Goal: Task Accomplishment & Management: Complete application form

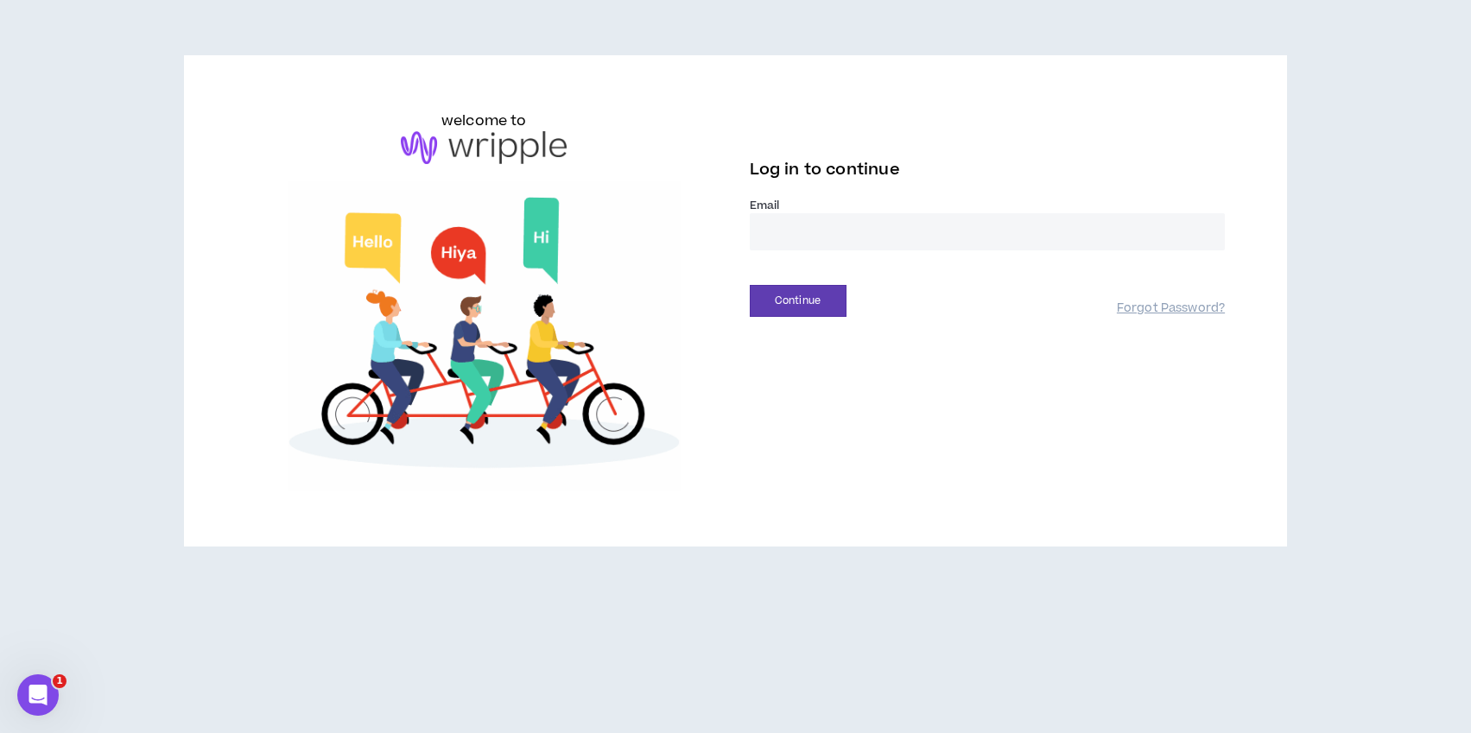
type input "**********"
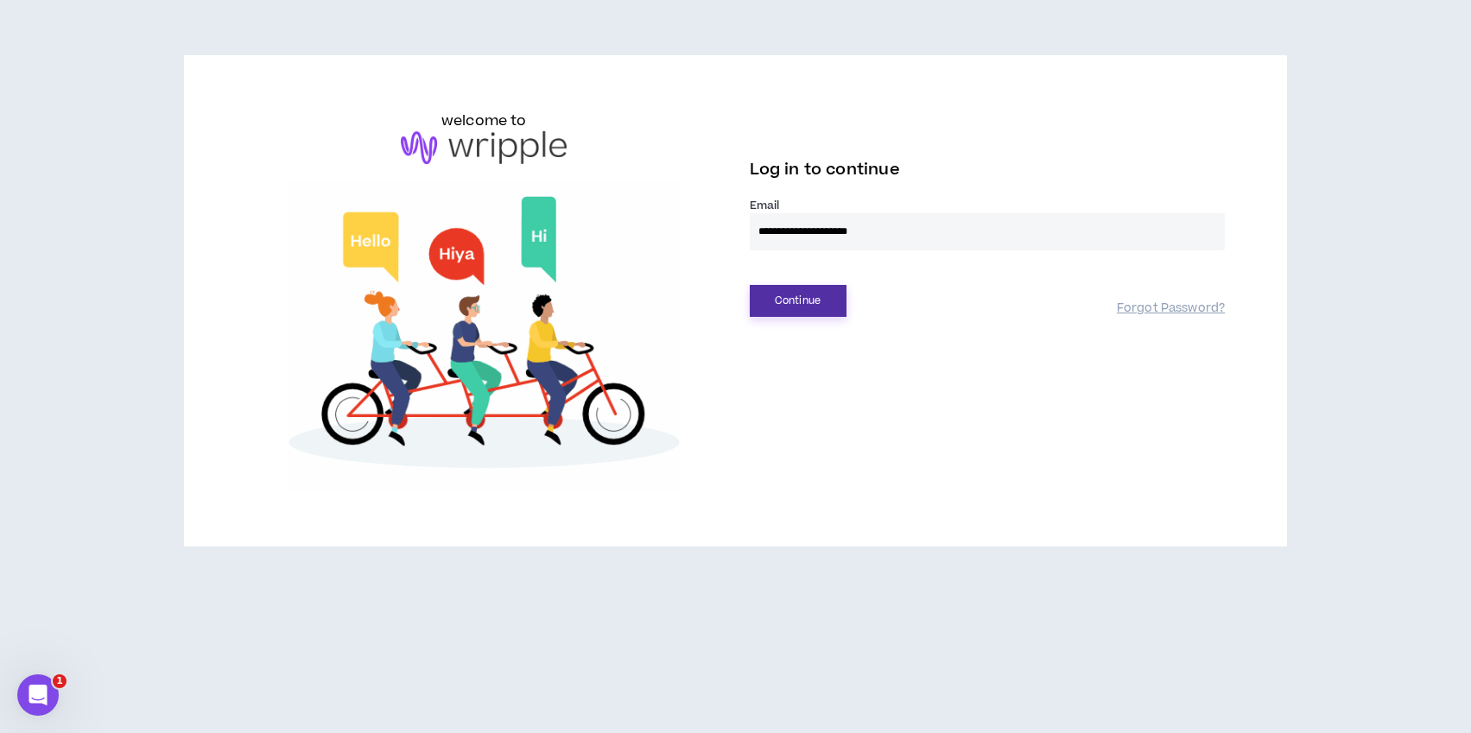
click at [832, 308] on button "Continue" at bounding box center [798, 301] width 97 height 32
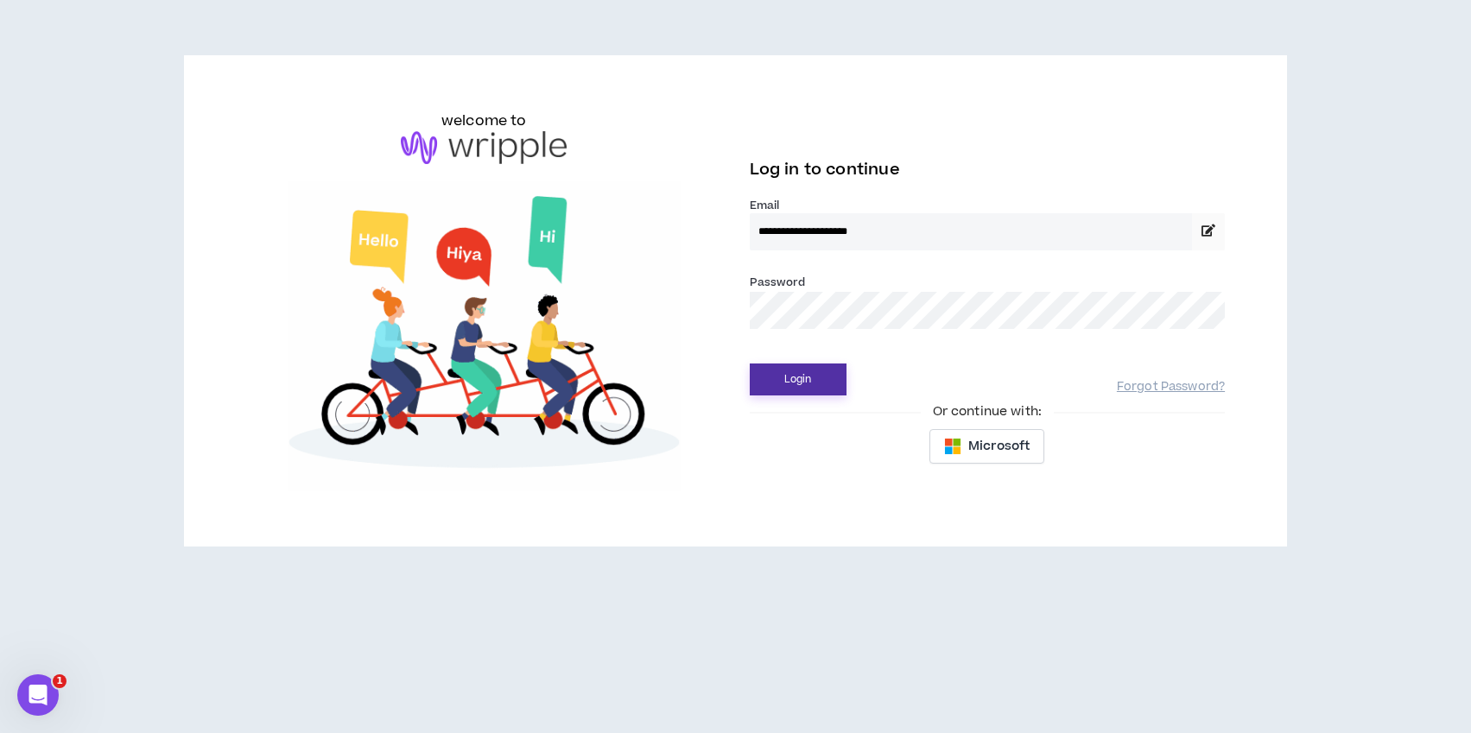
click at [818, 368] on button "Login" at bounding box center [798, 380] width 97 height 32
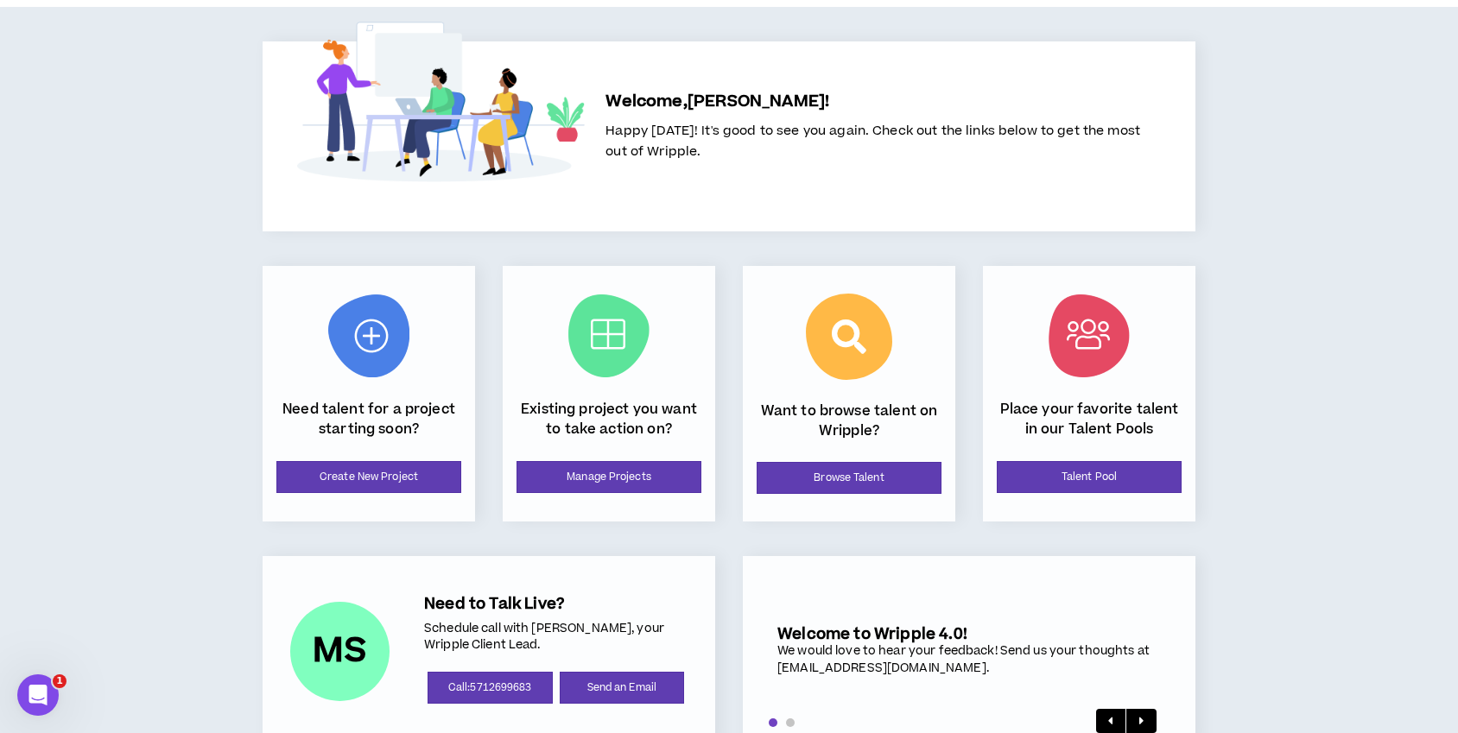
scroll to position [86, 0]
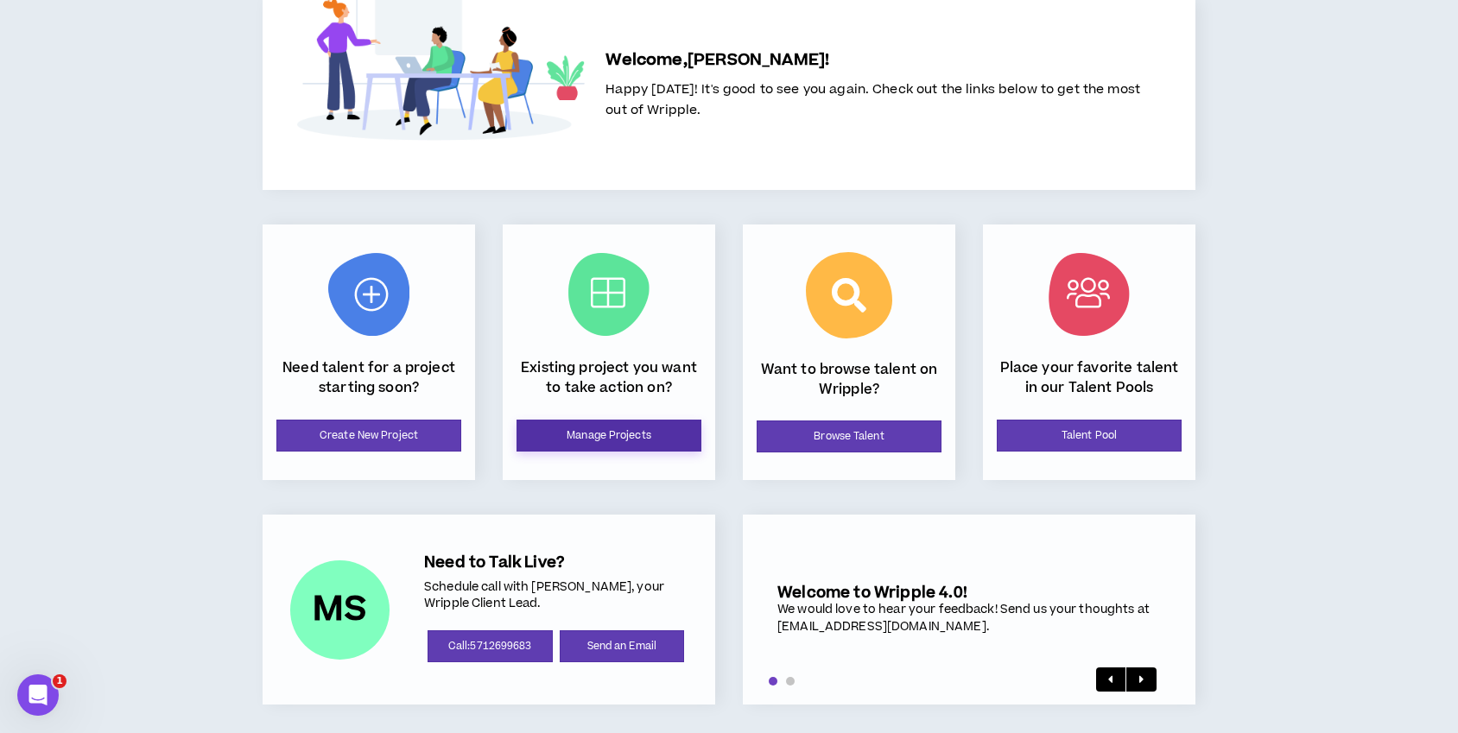
click at [626, 440] on link "Manage Projects" at bounding box center [608, 436] width 185 height 32
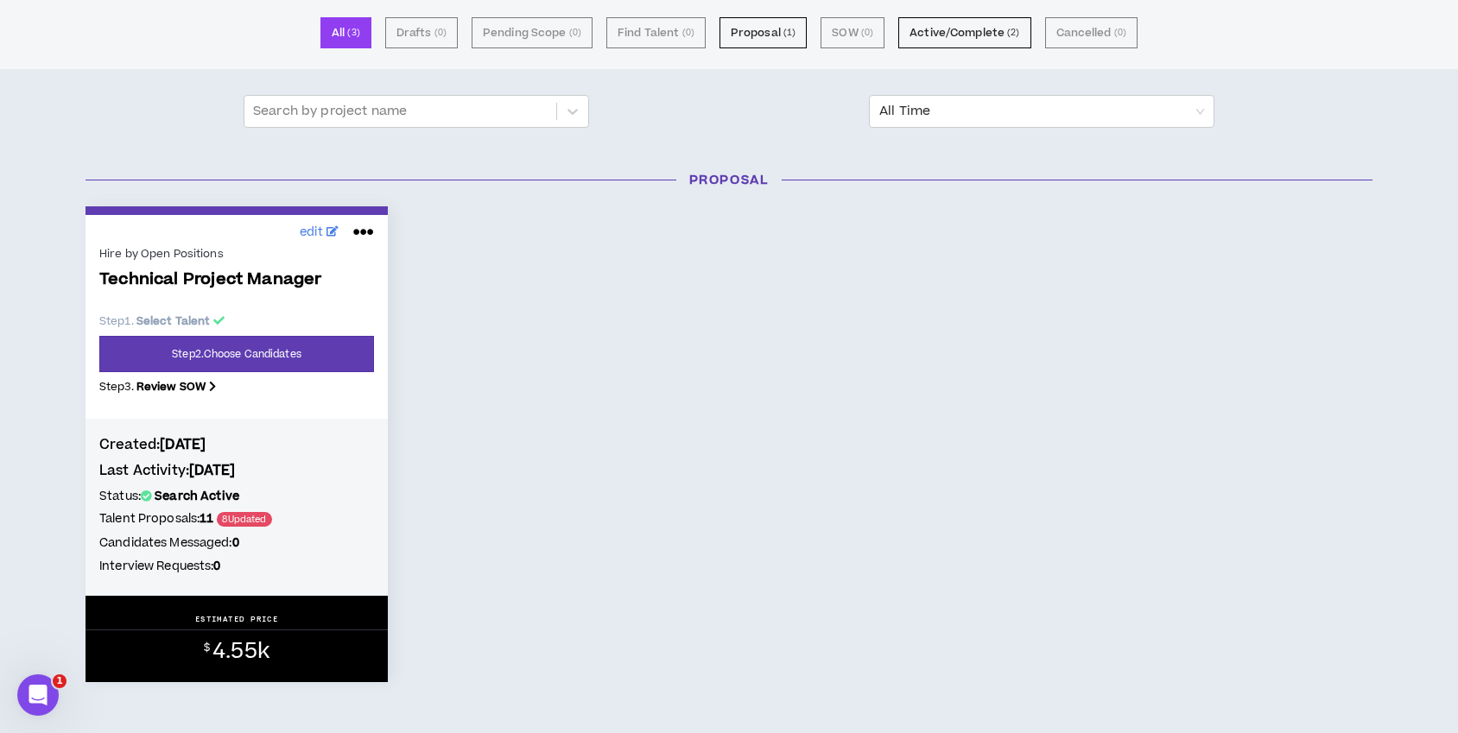
scroll to position [173, 0]
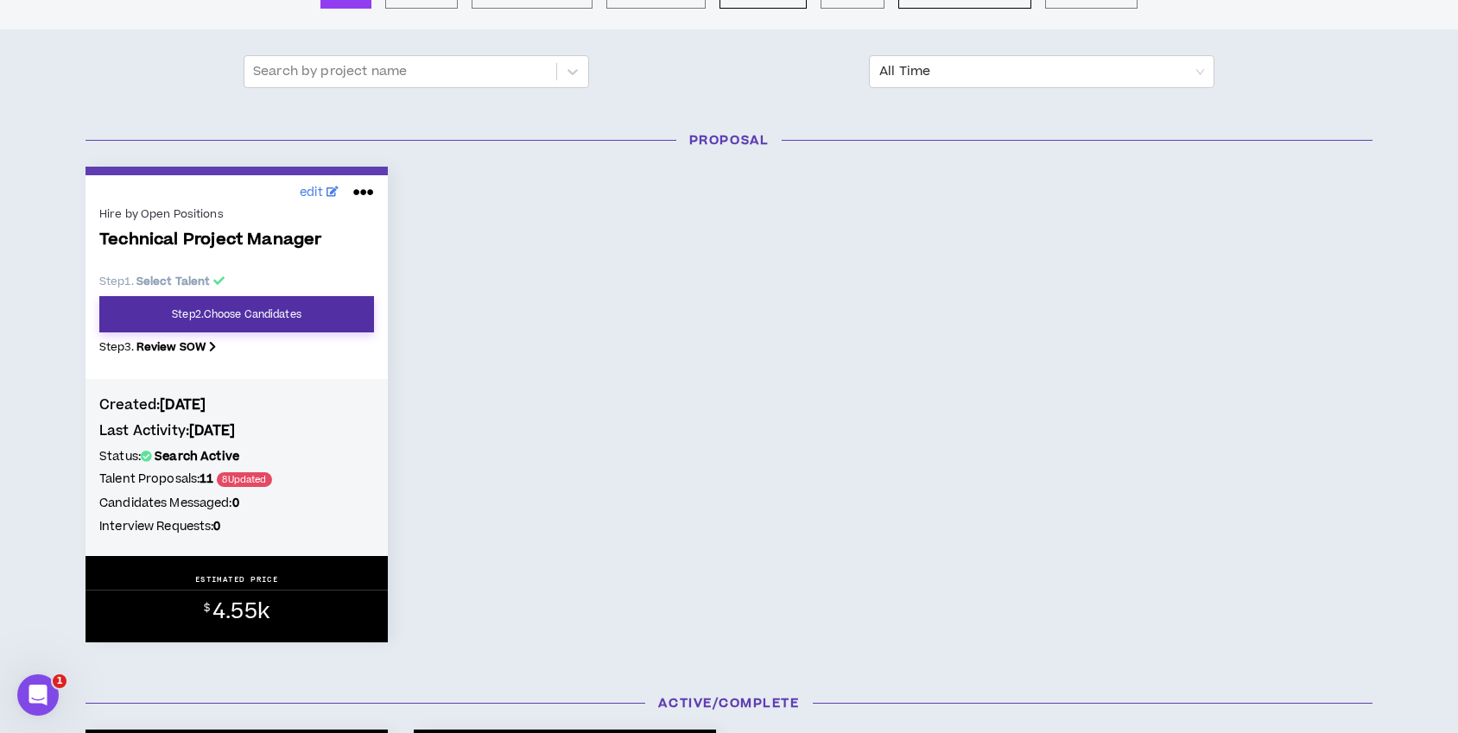
click at [287, 313] on link "Step 2 . Choose Candidates" at bounding box center [236, 314] width 275 height 36
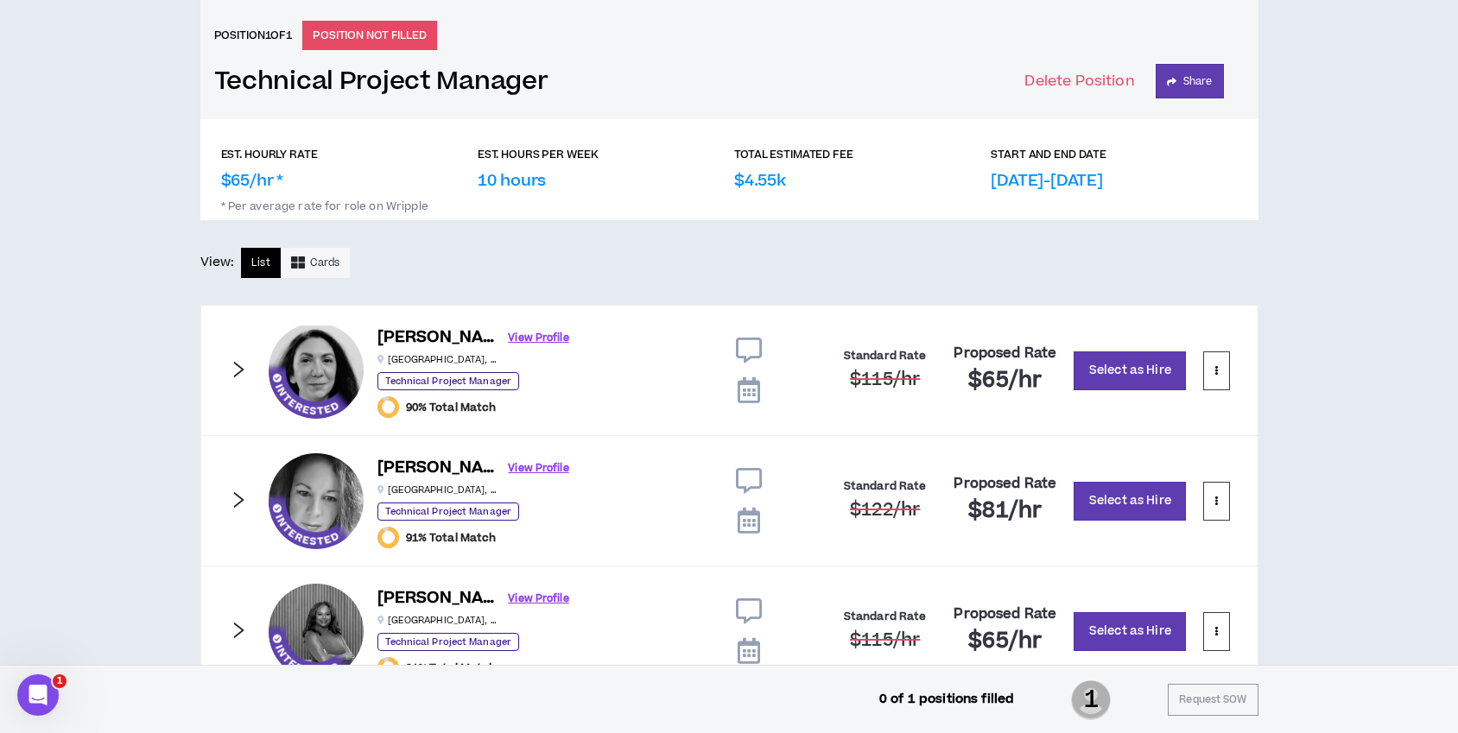
scroll to position [239, 0]
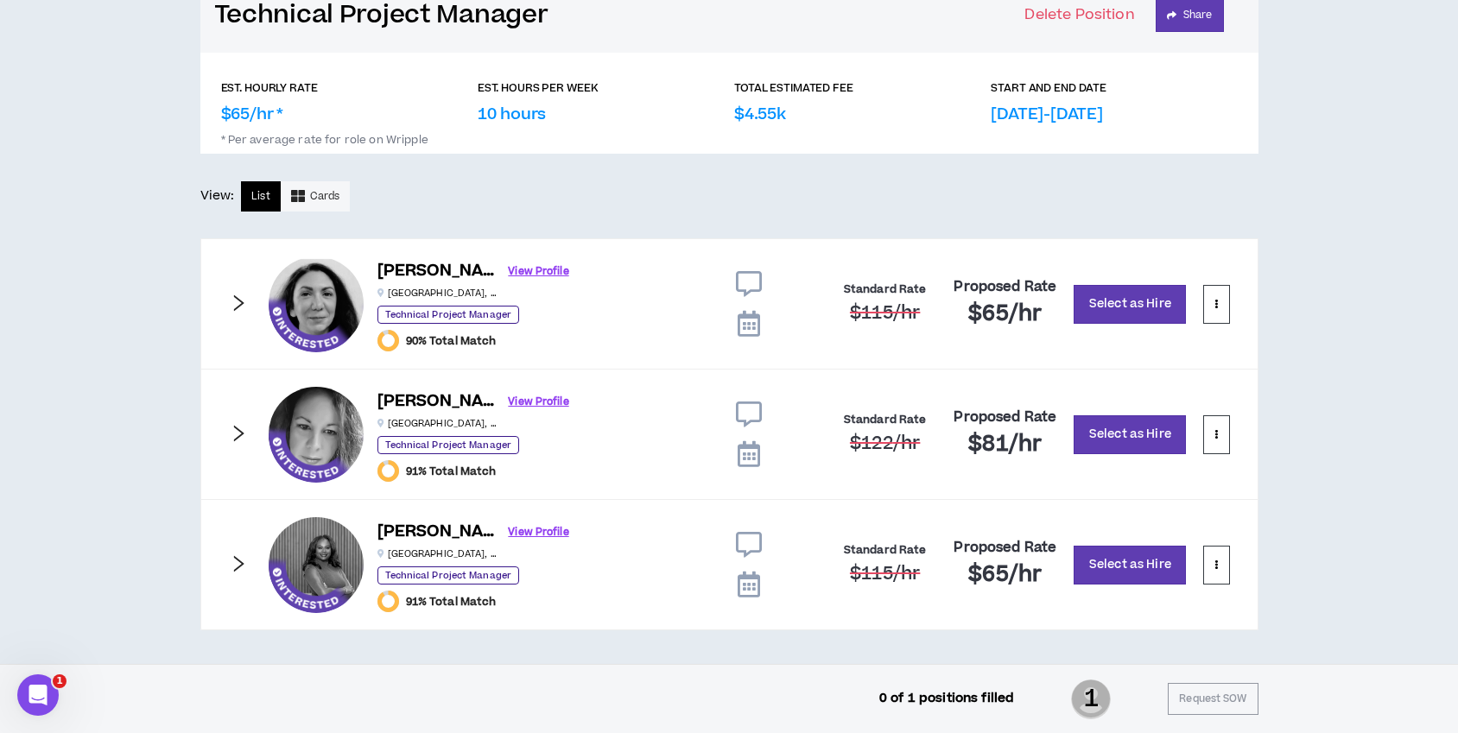
click at [234, 566] on icon "right" at bounding box center [238, 563] width 19 height 19
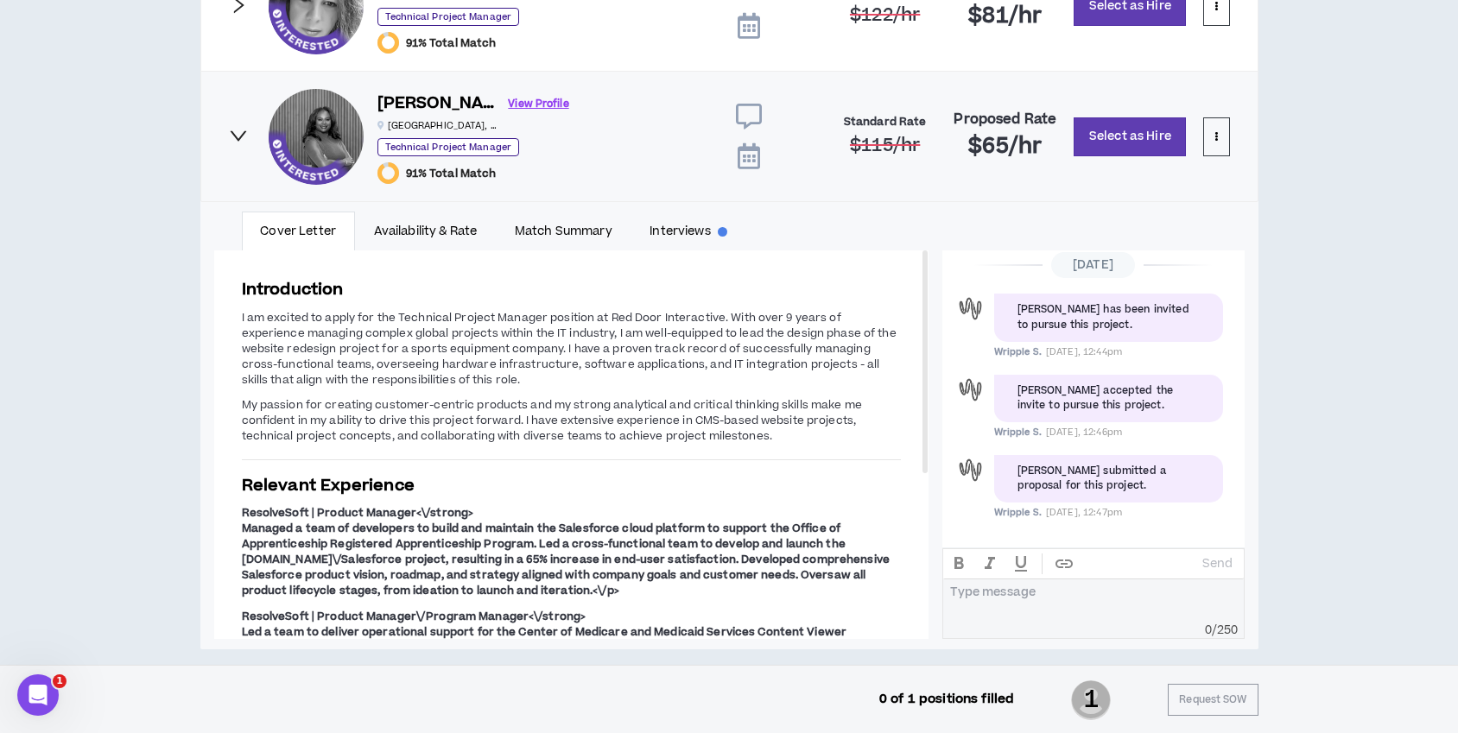
scroll to position [671, 0]
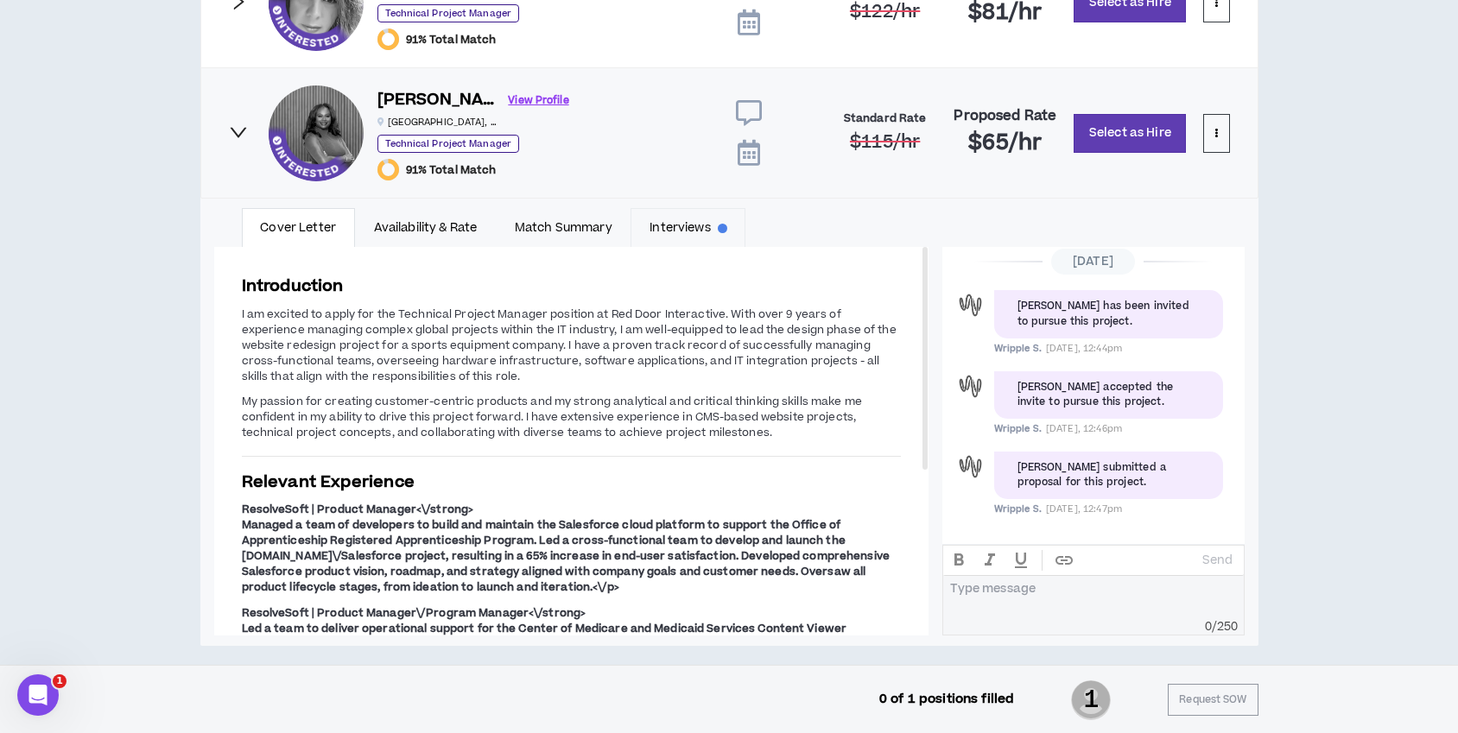
click at [676, 237] on link "Interviews" at bounding box center [687, 228] width 115 height 40
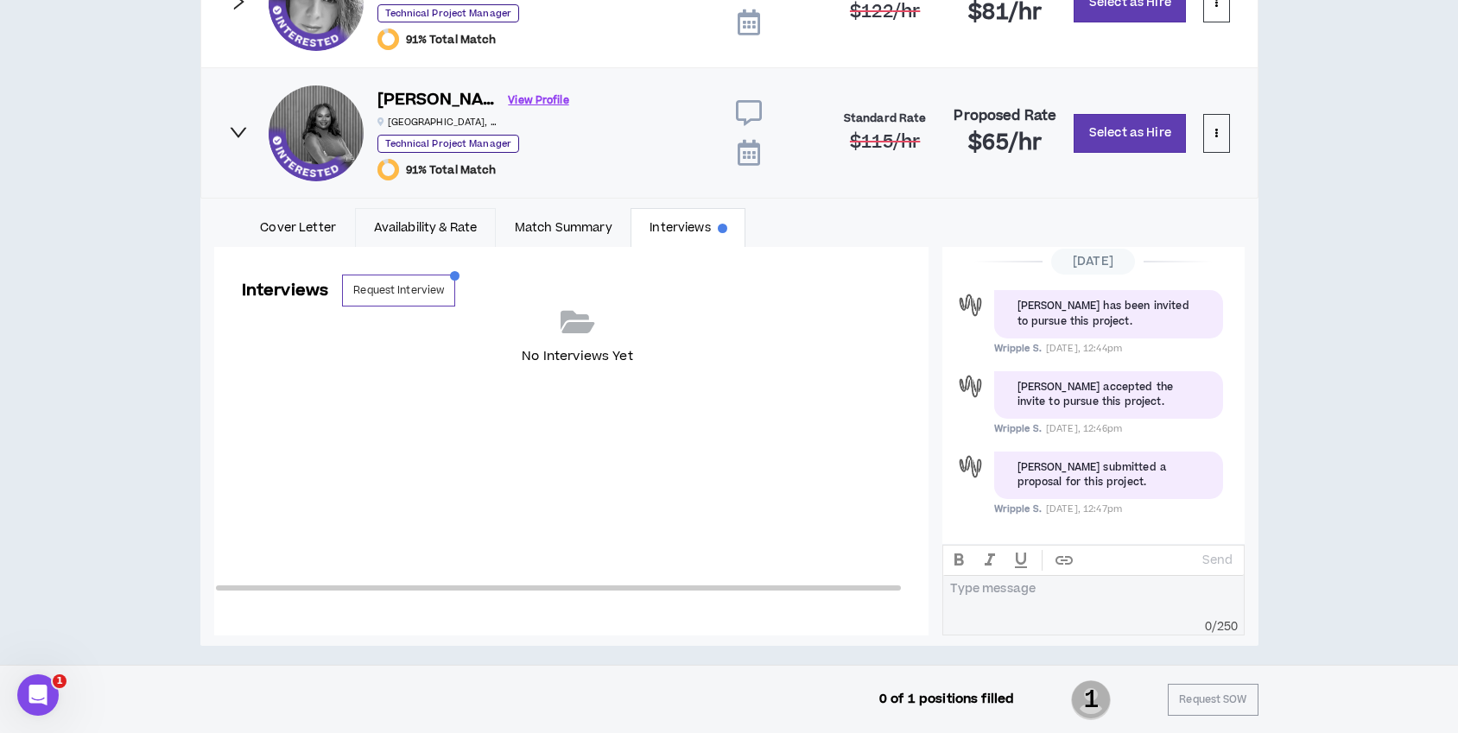
click at [425, 225] on link "Availability & Rate" at bounding box center [425, 228] width 141 height 40
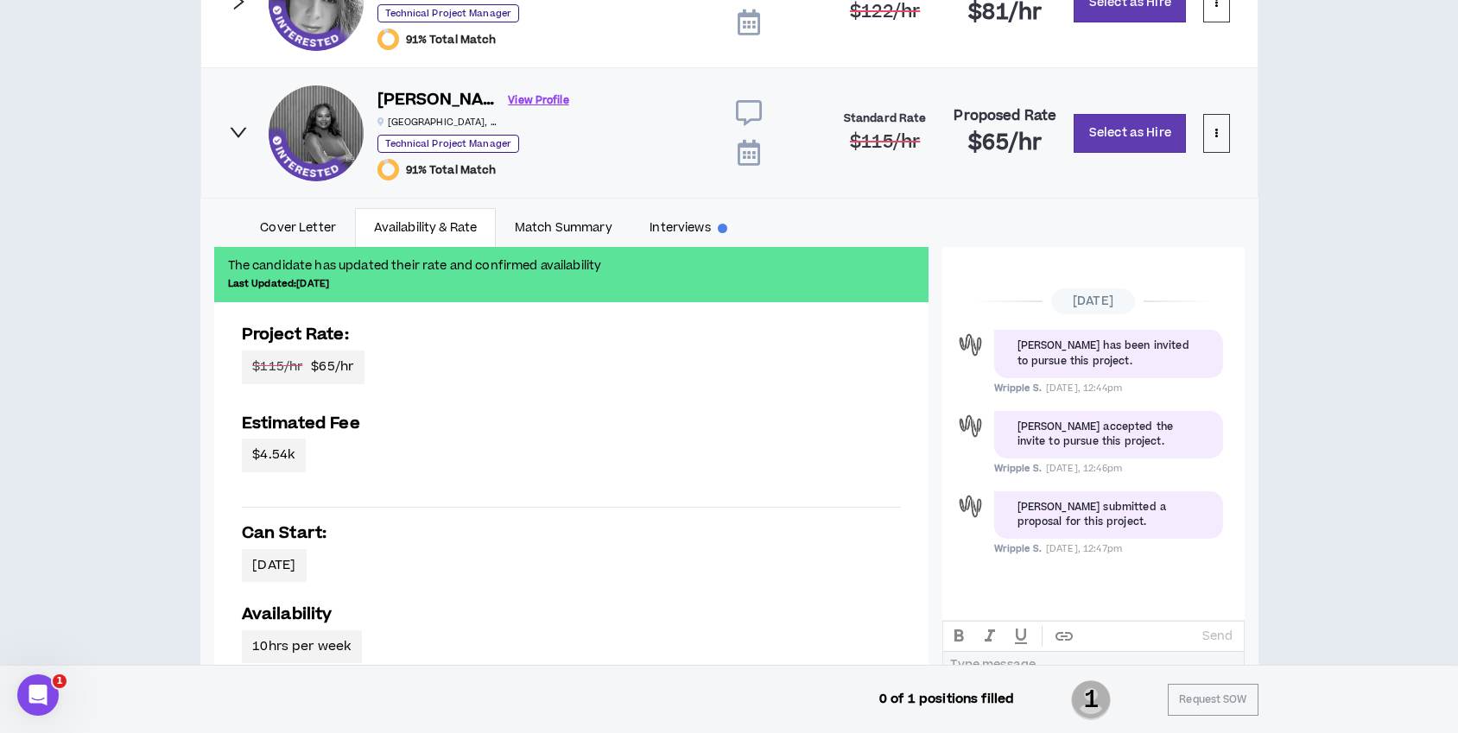
scroll to position [9, 0]
click at [701, 225] on link "Interviews" at bounding box center [687, 228] width 115 height 40
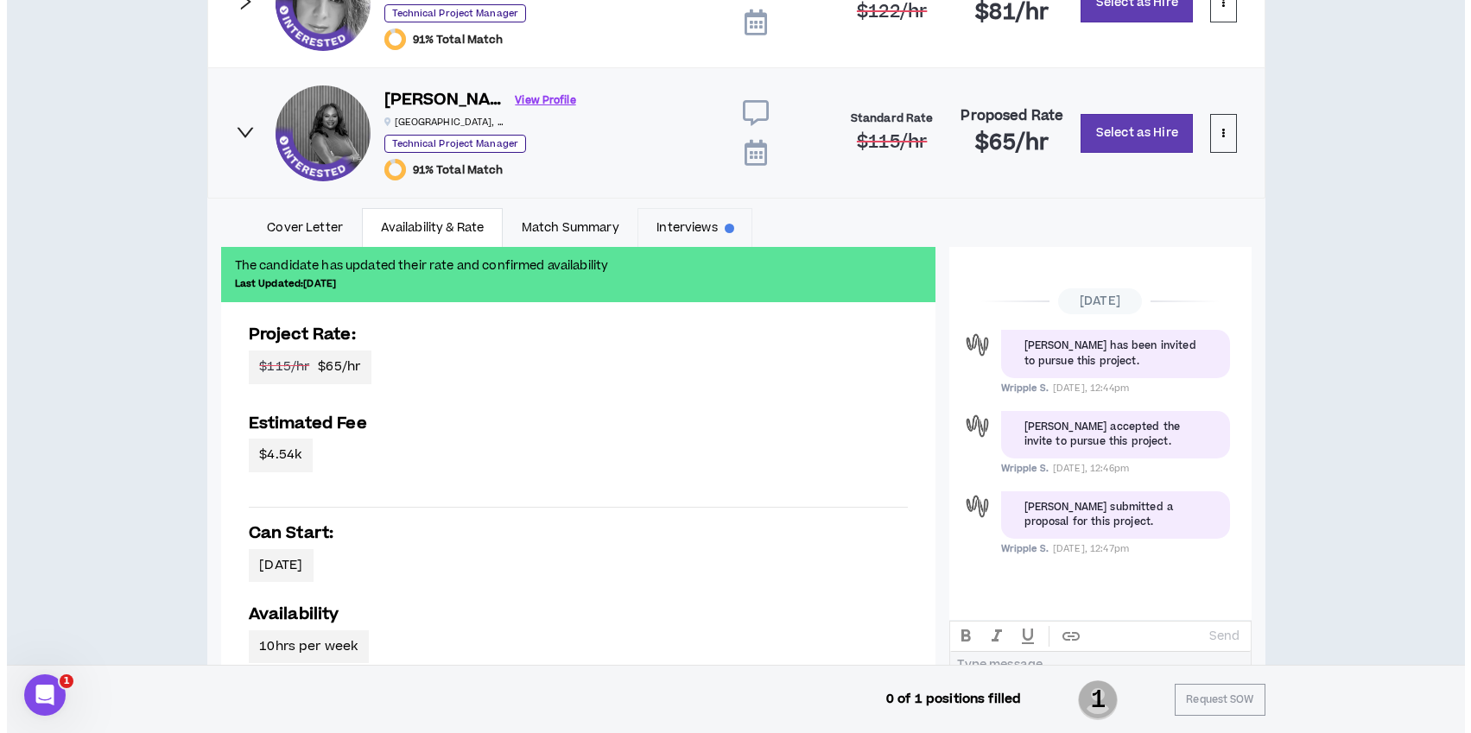
scroll to position [85, 0]
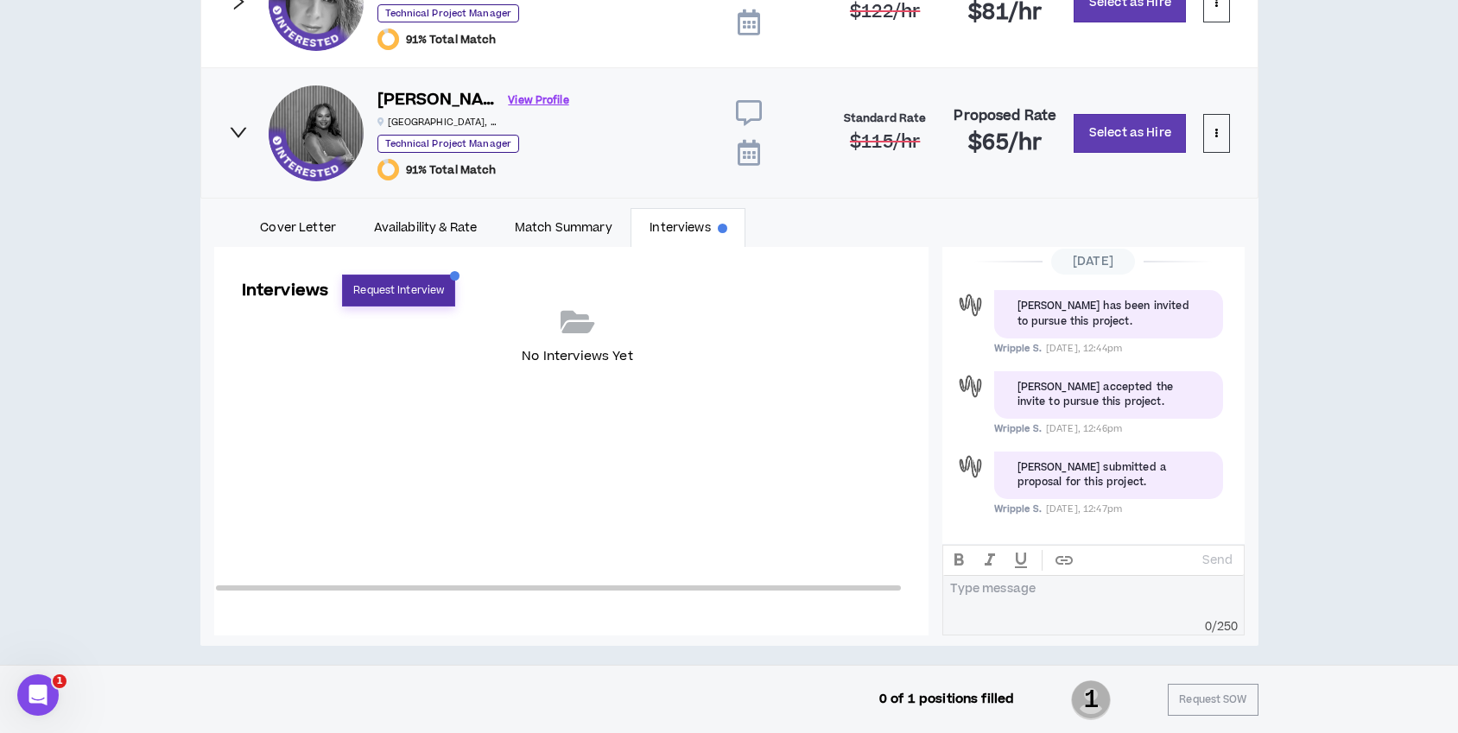
click at [378, 294] on button "Request Interview" at bounding box center [398, 291] width 113 height 32
select select "*******"
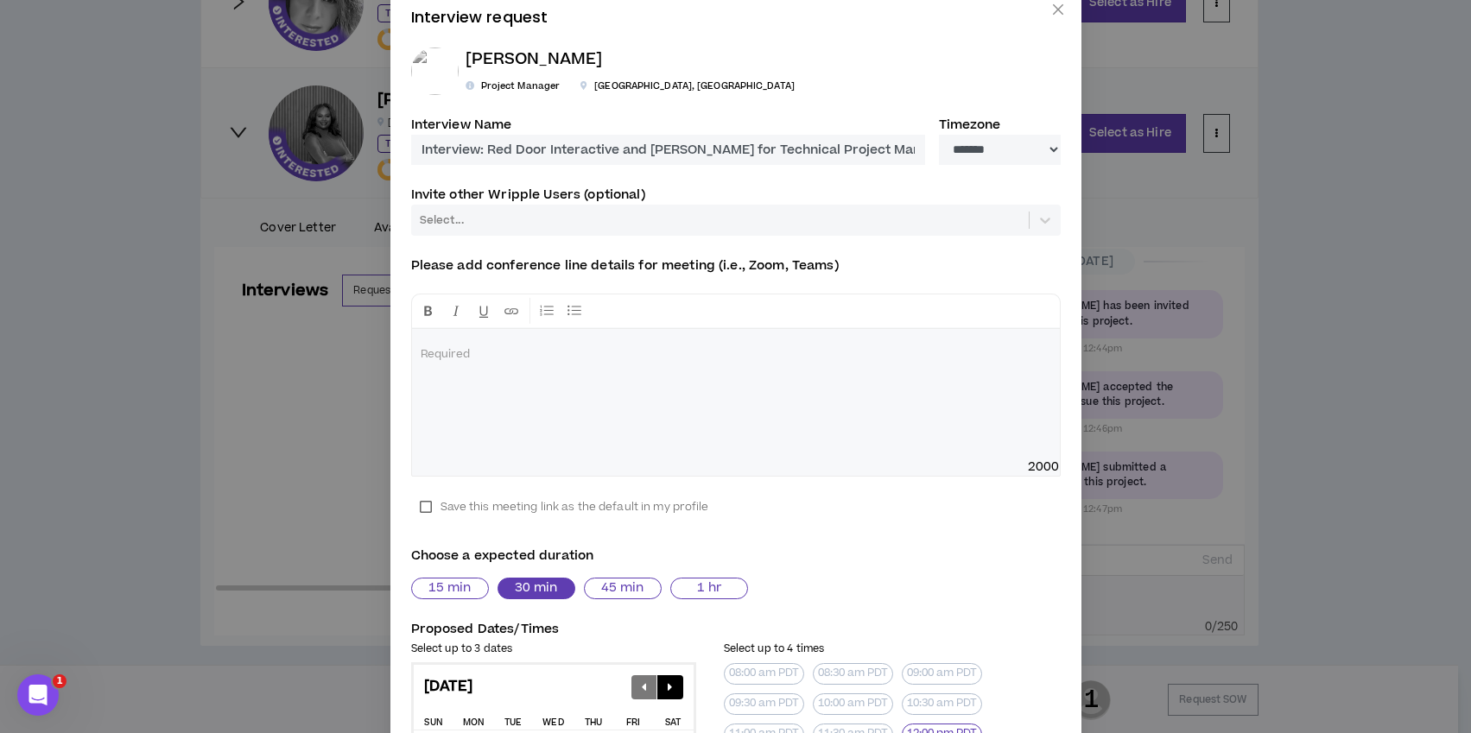
scroll to position [0, 0]
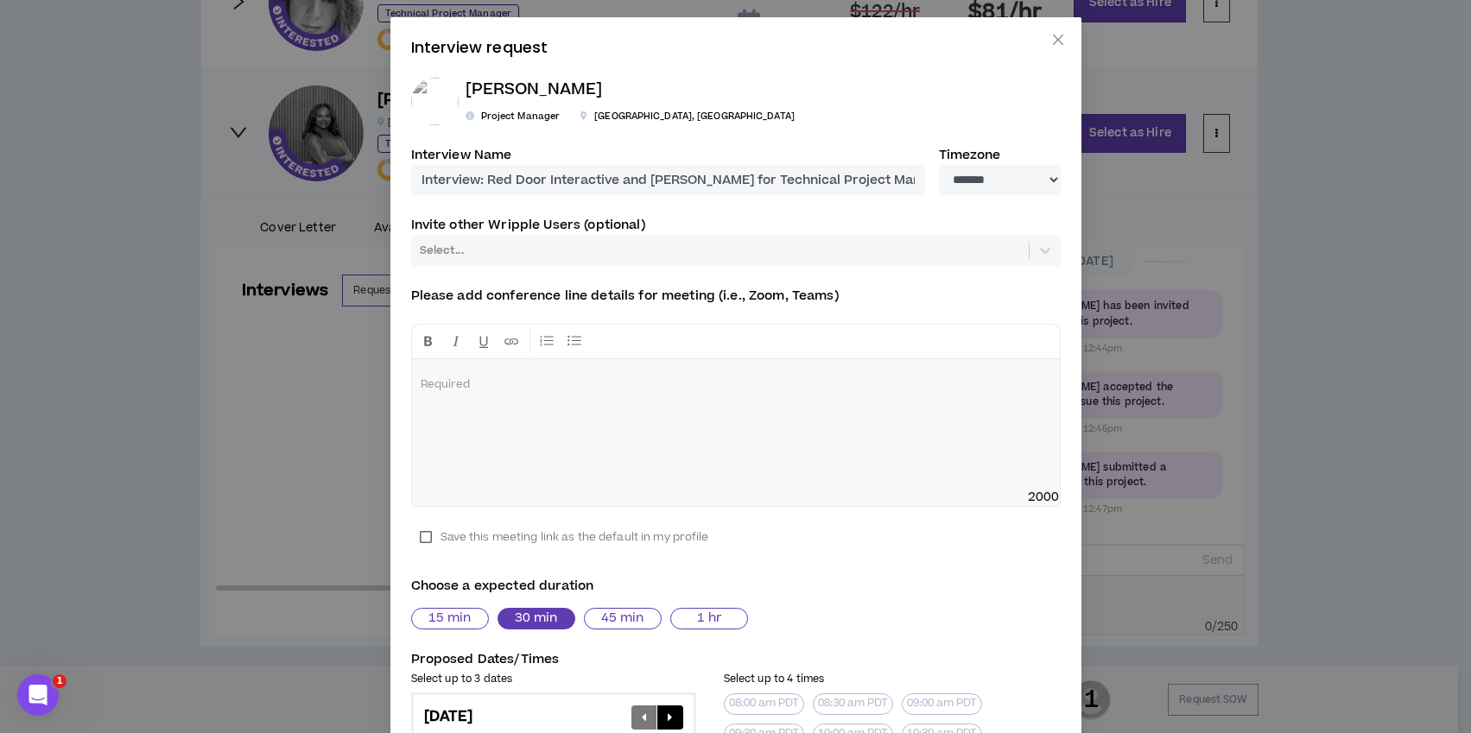
click at [484, 250] on div at bounding box center [720, 250] width 604 height 19
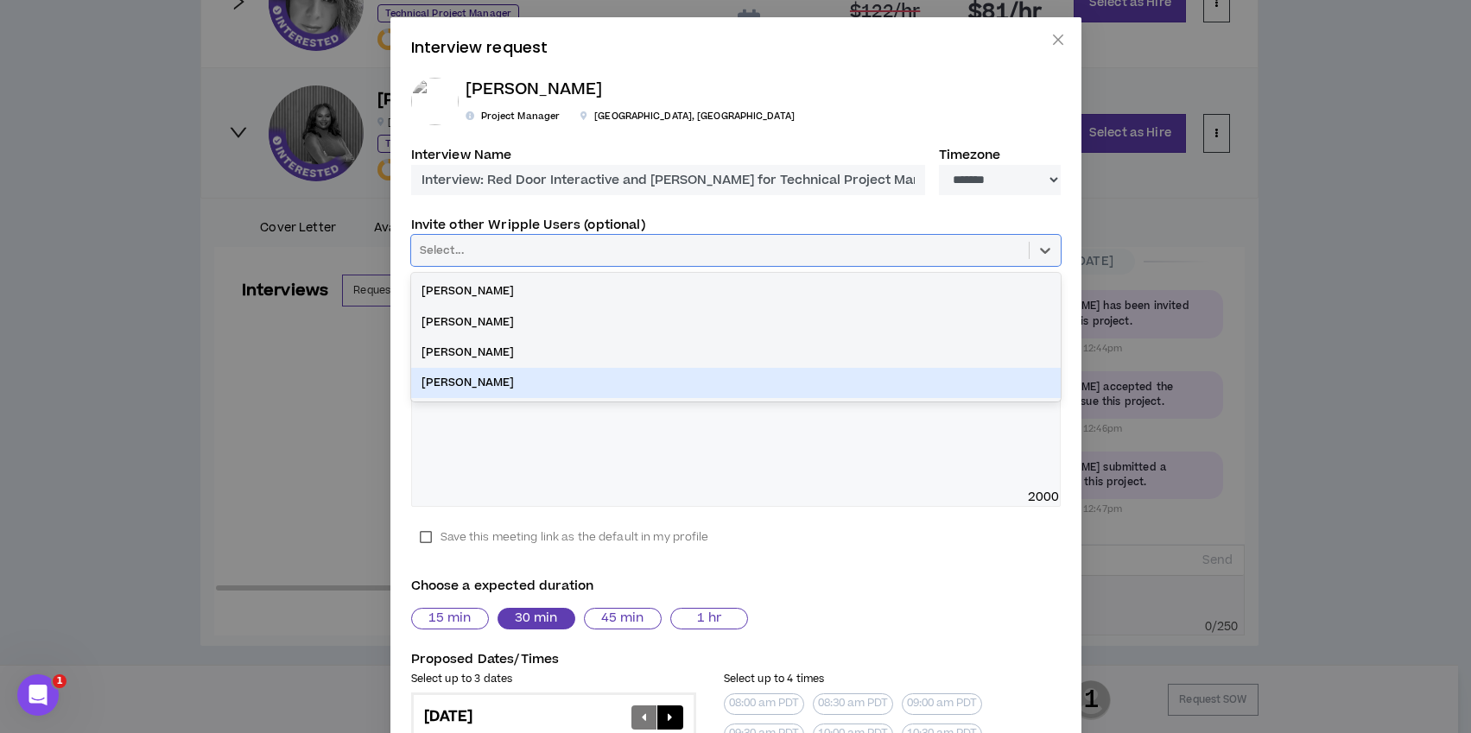
click at [471, 377] on div "[PERSON_NAME]" at bounding box center [735, 383] width 649 height 30
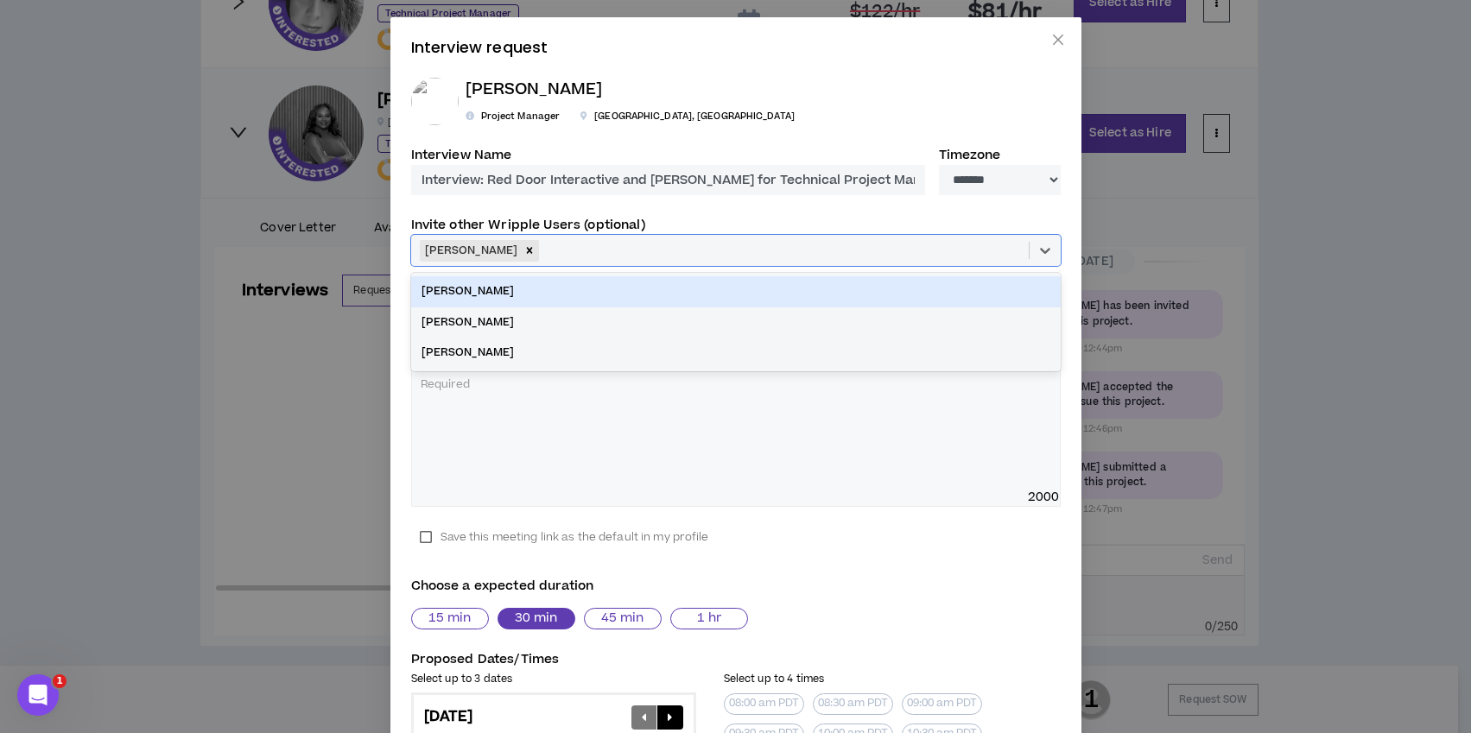
click at [541, 250] on div at bounding box center [781, 250] width 480 height 19
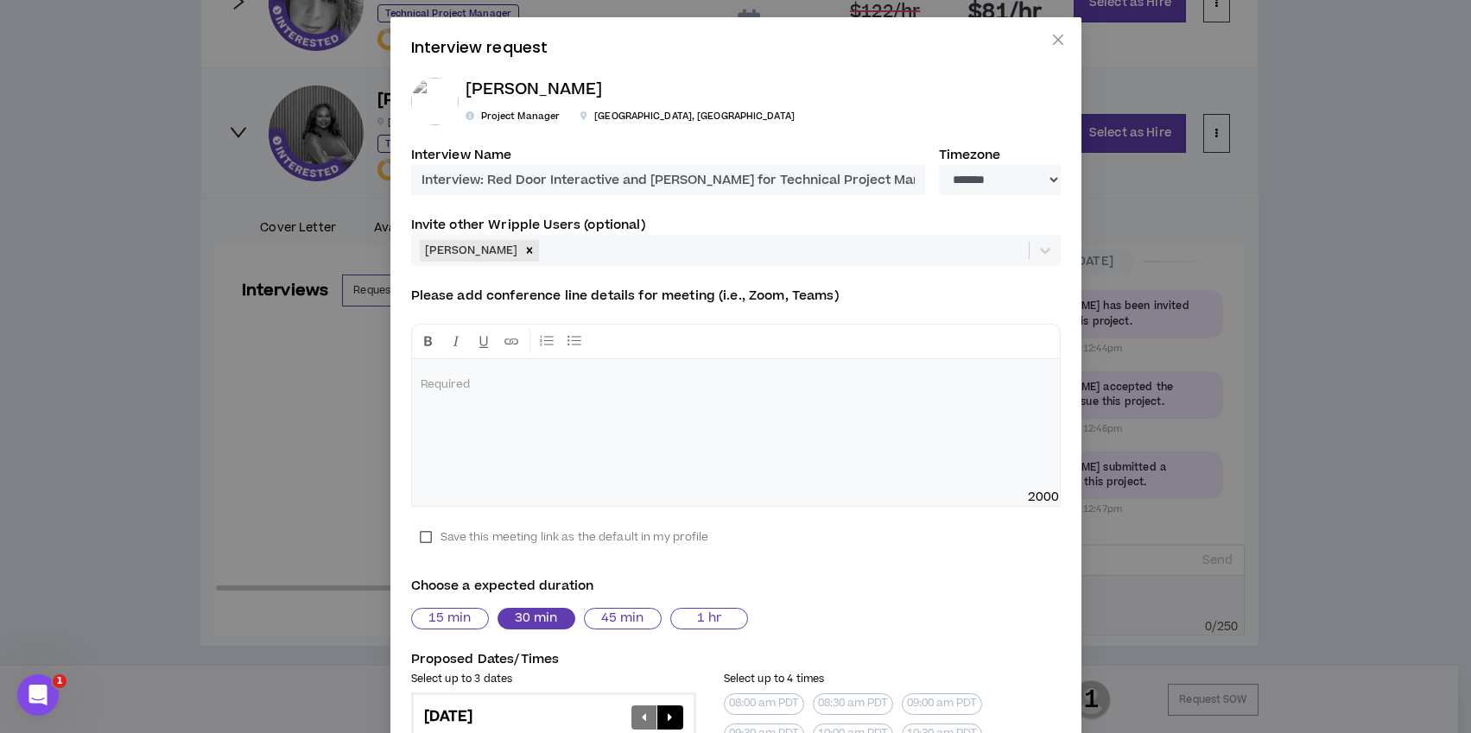
click at [718, 292] on label "Please add conference line details for meeting (i.e., Zoom, Teams)" at bounding box center [624, 296] width 427 height 30
click at [512, 401] on div at bounding box center [736, 424] width 648 height 130
drag, startPoint x: 433, startPoint y: 289, endPoint x: 841, endPoint y: 296, distance: 407.6
click at [841, 296] on div "Please add conference line details for meeting (i.e., Zoom, Teams) Required 200…" at bounding box center [735, 418] width 649 height 263
click at [523, 448] on div "To enrich screen reader interactions, please activate Accessibility in Grammarl…" at bounding box center [736, 424] width 648 height 130
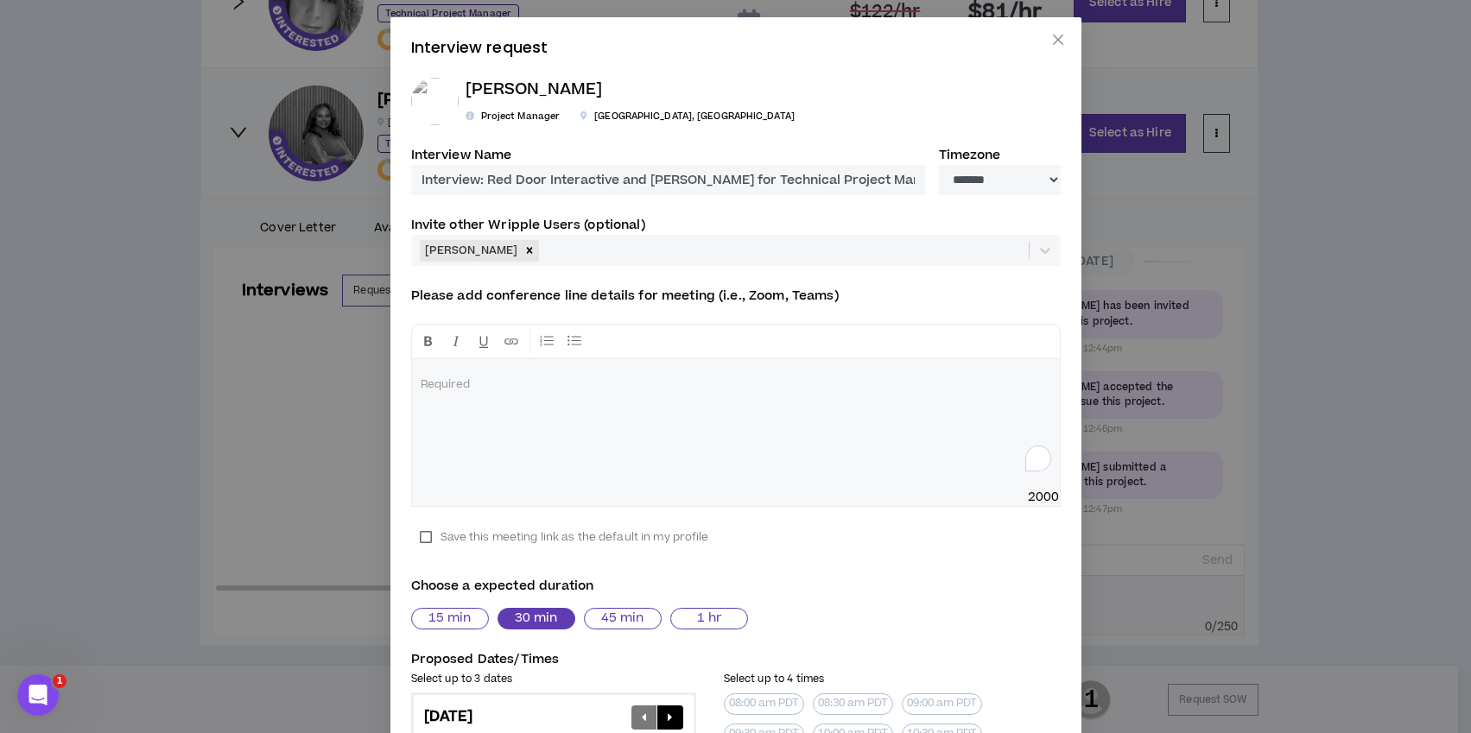
click at [437, 389] on p "To enrich screen reader interactions, please activate Accessibility in Grammarl…" at bounding box center [736, 385] width 630 height 17
click at [1052, 36] on icon "close" at bounding box center [1057, 40] width 10 height 10
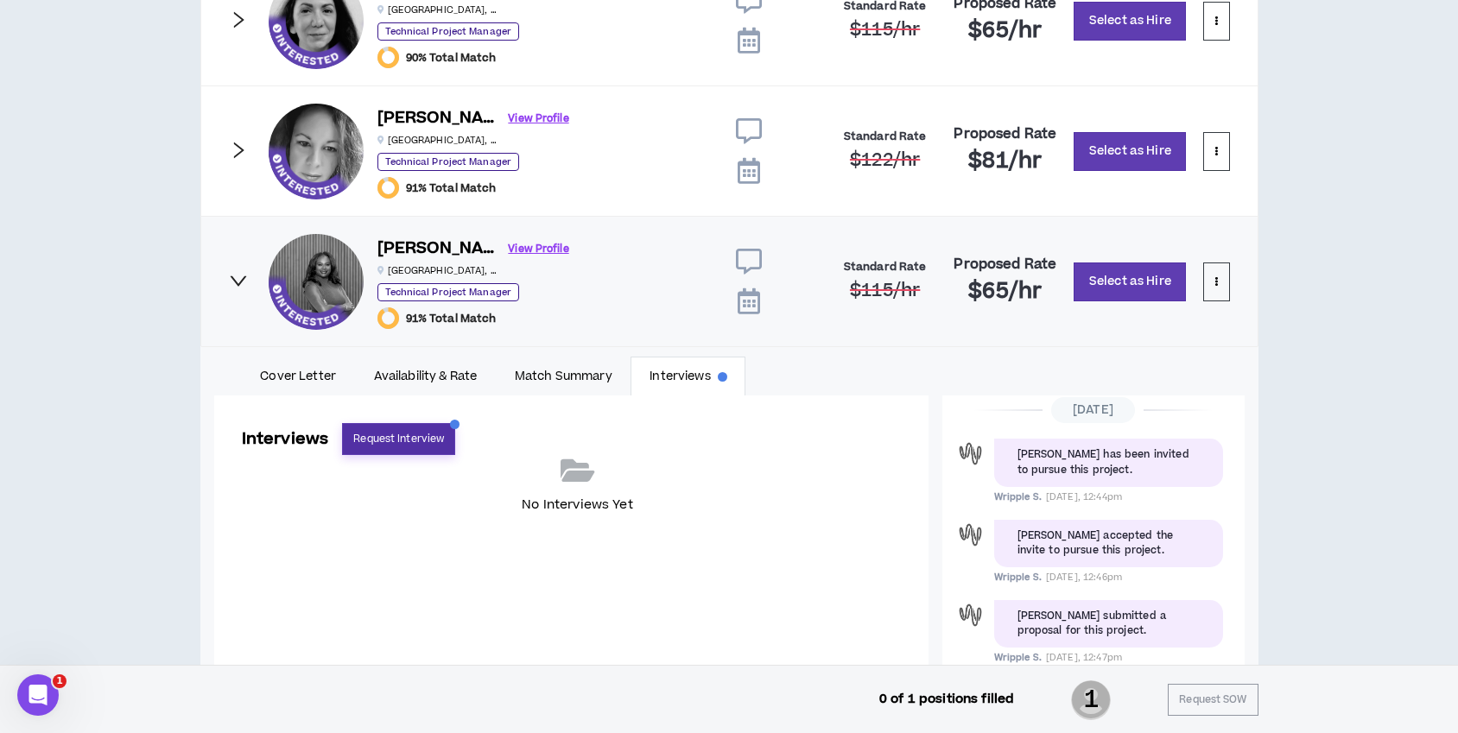
scroll to position [498, 0]
